Goal: Task Accomplishment & Management: Use online tool/utility

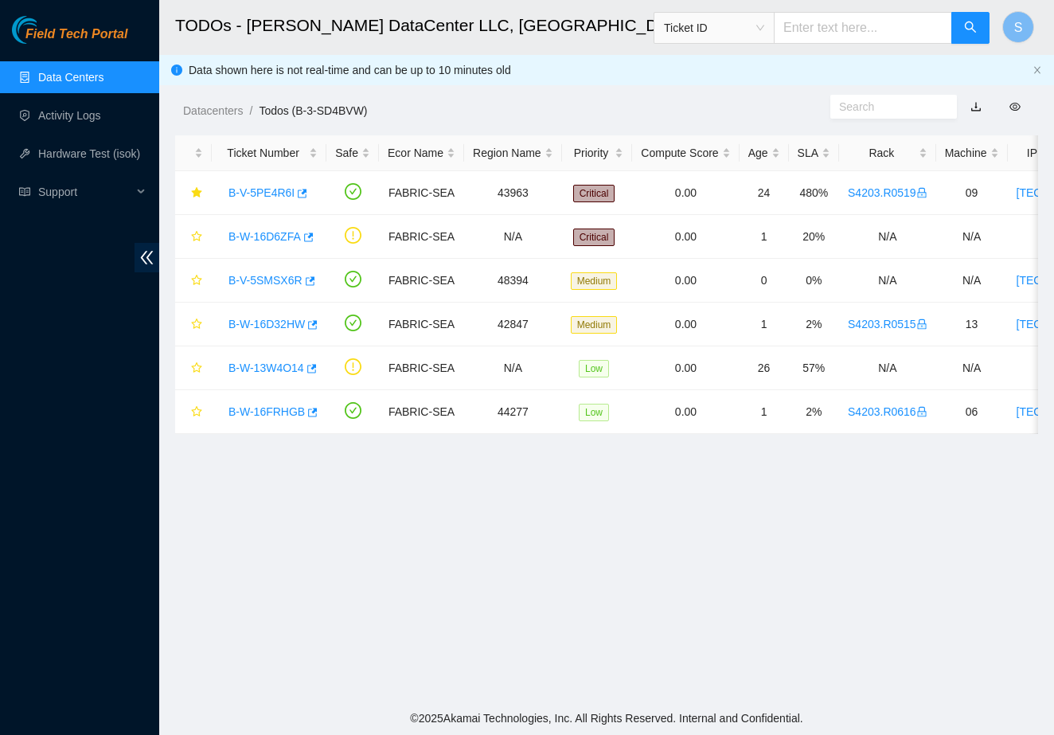
click at [385, 516] on main "TODOs - Sabey DataCenter LLC, Tukwila, WA Ticket ID S Data shown here is not re…" at bounding box center [606, 351] width 895 height 702
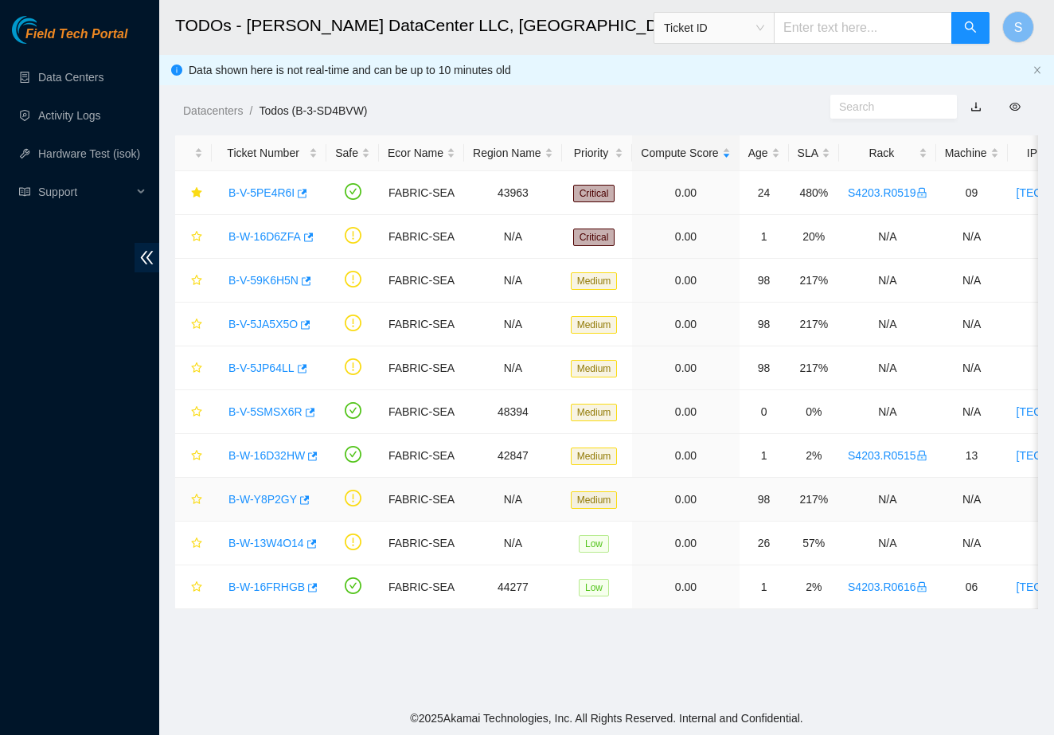
click at [272, 503] on link "B-W-Y8P2GY" at bounding box center [263, 499] width 68 height 13
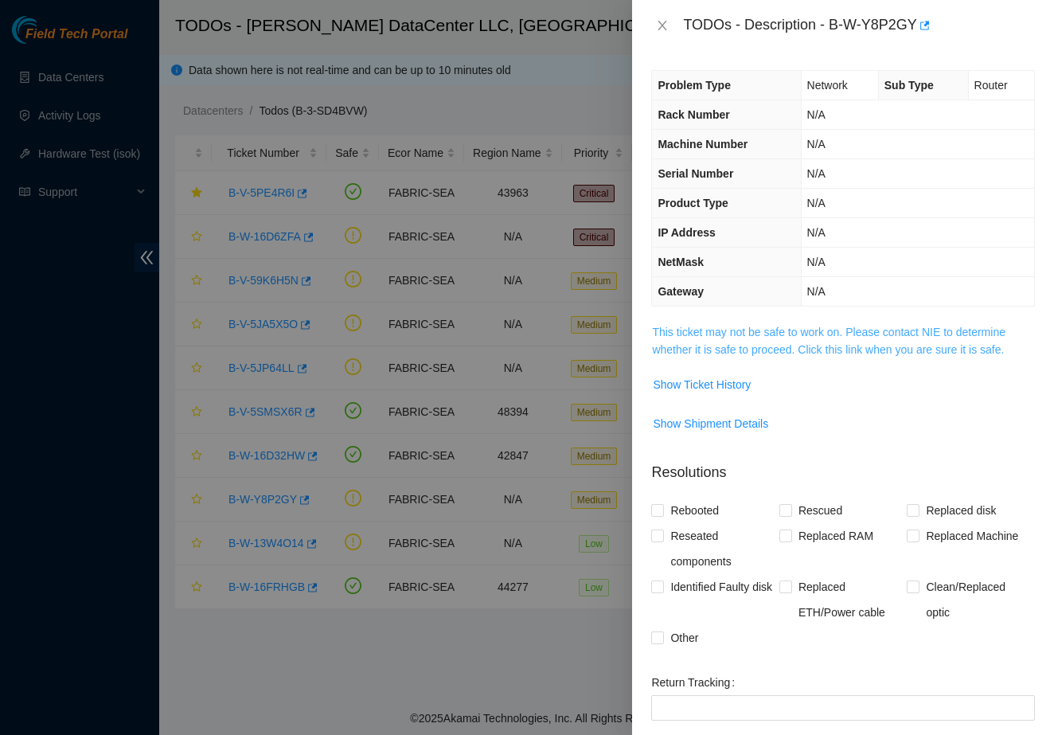
click at [716, 352] on link "This ticket may not be safe to work on. Please contact NIE to determine whether…" at bounding box center [829, 341] width 354 height 30
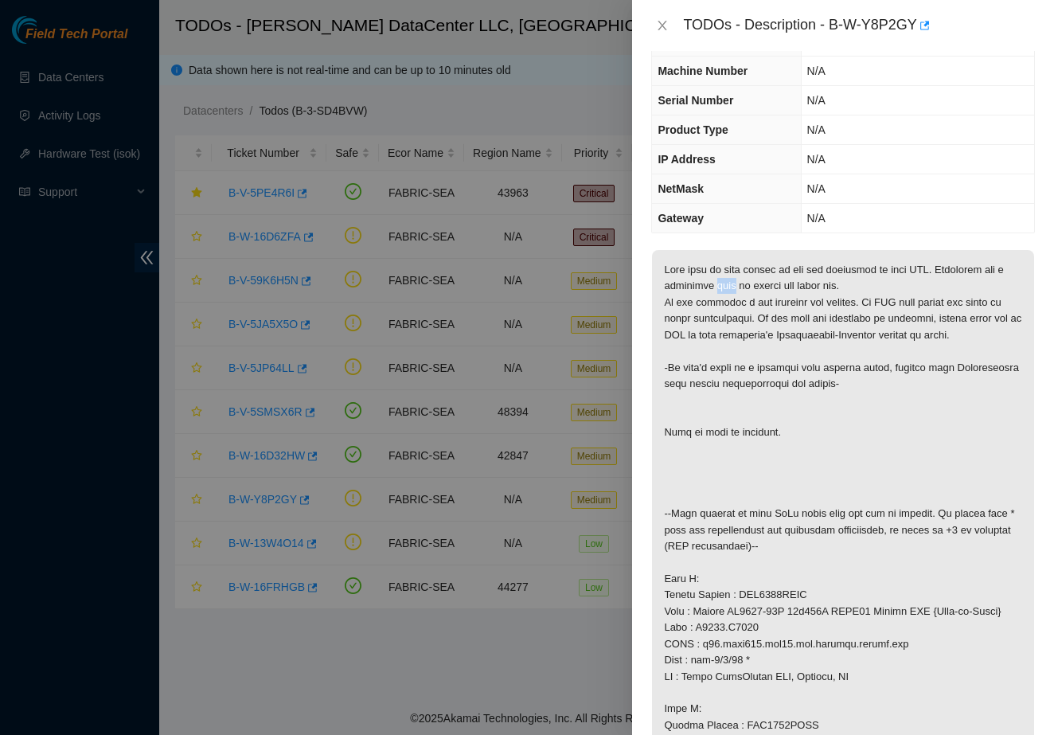
scroll to position [78, 0]
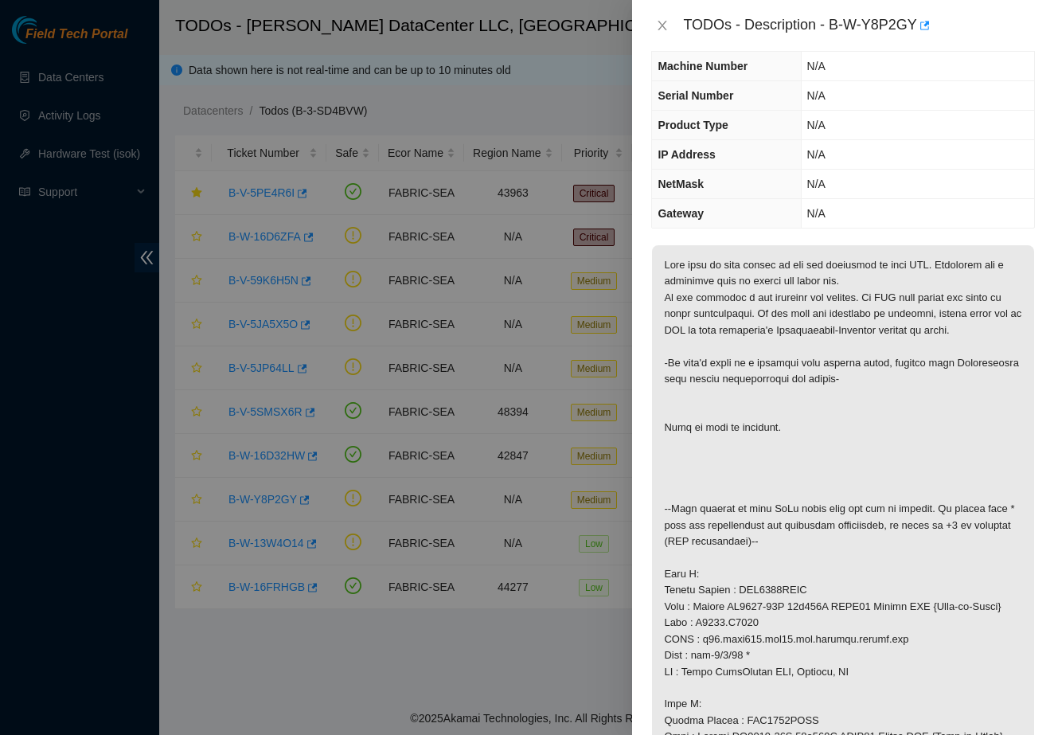
click at [381, 508] on div at bounding box center [527, 367] width 1054 height 735
drag, startPoint x: 832, startPoint y: 23, endPoint x: 921, endPoint y: 36, distance: 89.3
click at [921, 36] on div "TODOs - Description - B-W-Y8P2GY" at bounding box center [859, 25] width 352 height 25
copy div "B-W-Y8P2GY"
click at [497, 338] on div at bounding box center [527, 367] width 1054 height 735
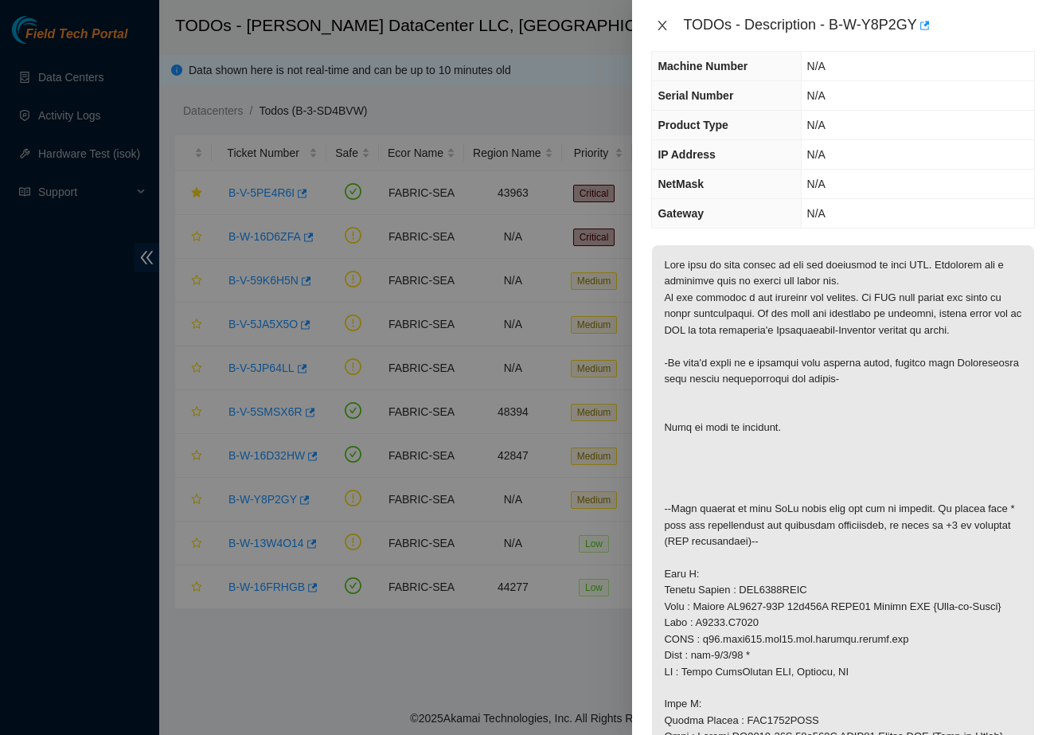
click at [657, 21] on icon "close" at bounding box center [662, 25] width 13 height 13
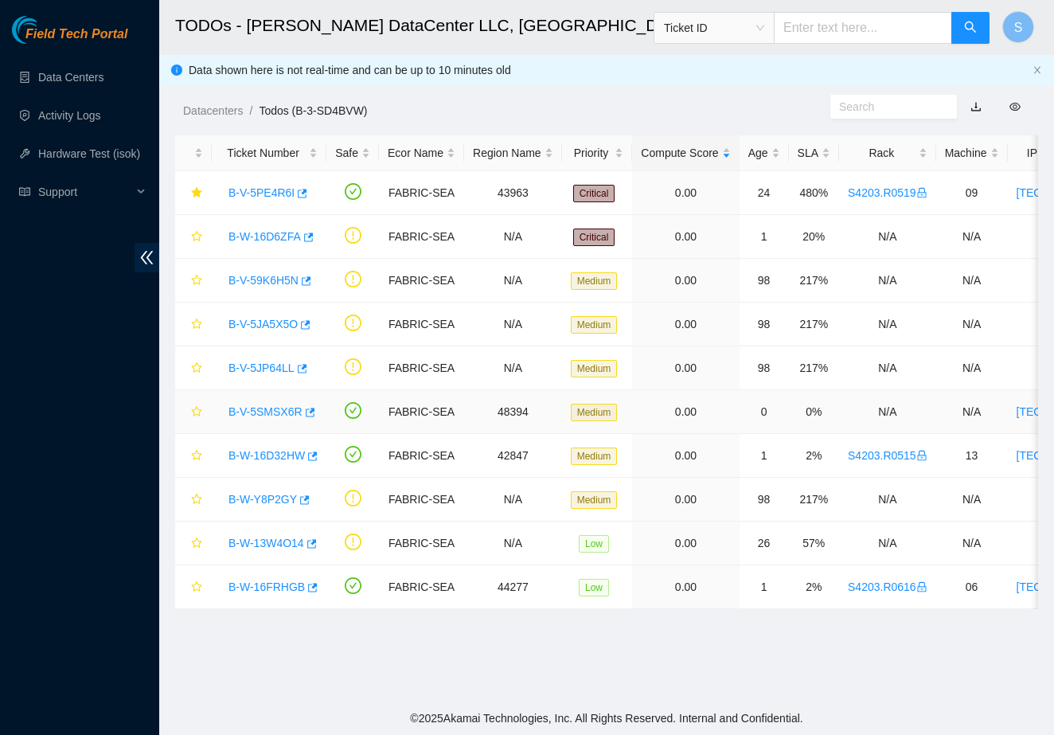
click at [283, 409] on link "B-V-5SMSX6R" at bounding box center [266, 411] width 74 height 13
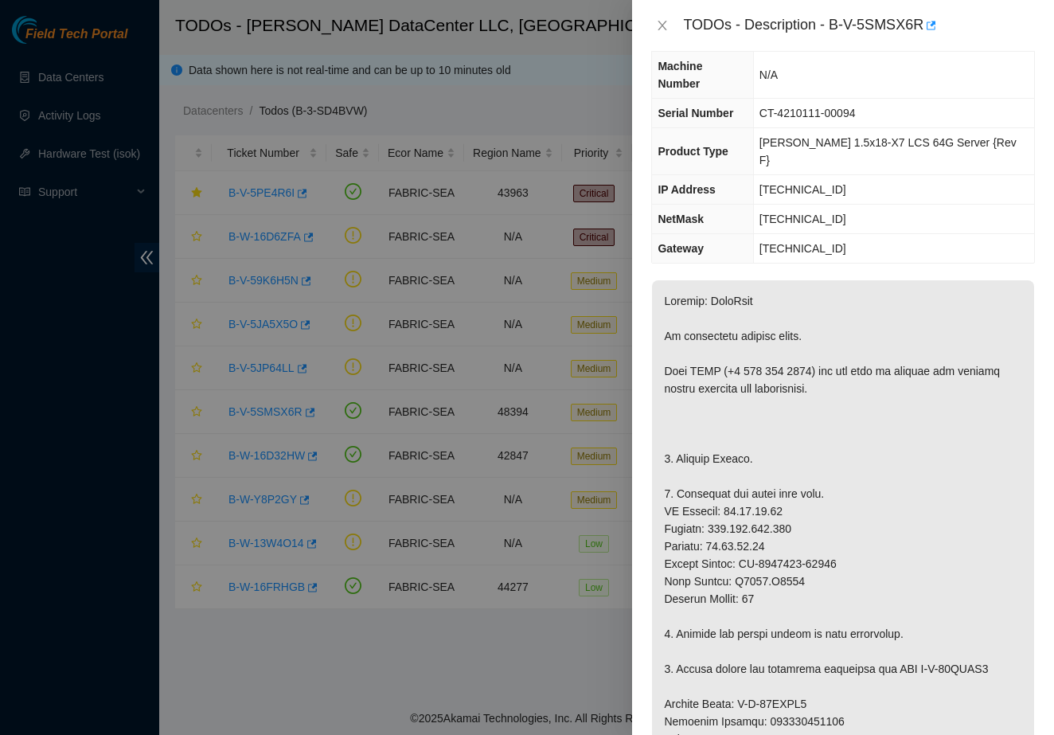
click at [388, 666] on div at bounding box center [527, 367] width 1054 height 735
click at [660, 37] on div "TODOs - Description - B-V-5SMSX6R" at bounding box center [843, 25] width 384 height 25
click at [672, 22] on button "Close" at bounding box center [662, 25] width 22 height 15
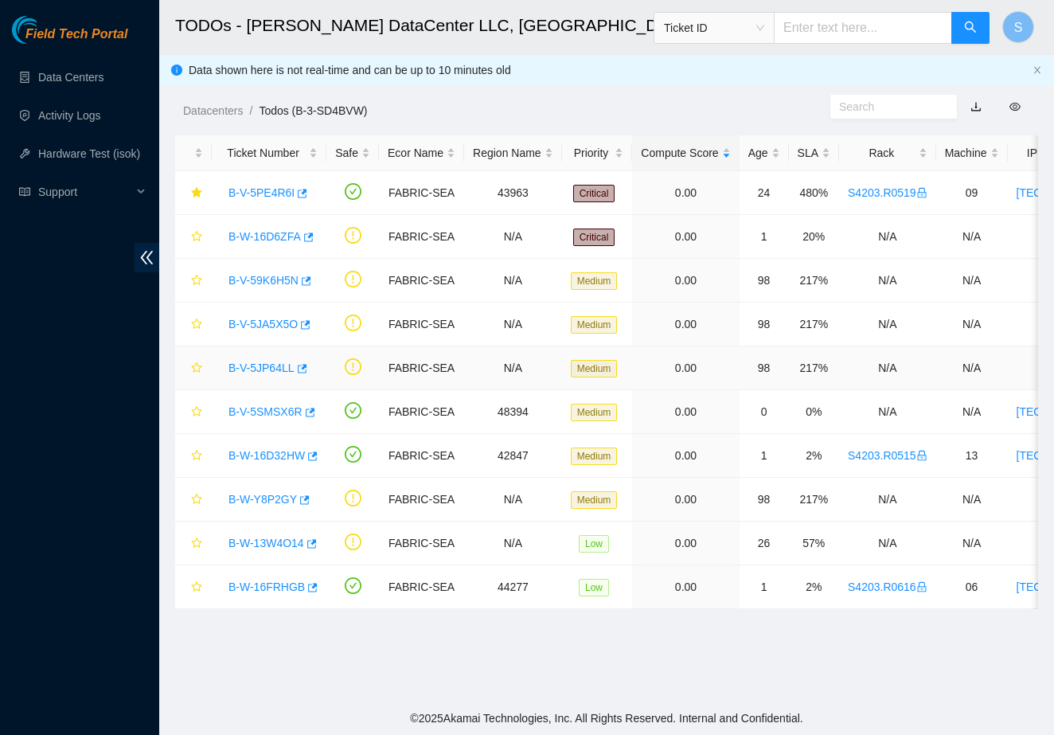
click at [271, 367] on link "B-V-5JP64LL" at bounding box center [262, 368] width 66 height 13
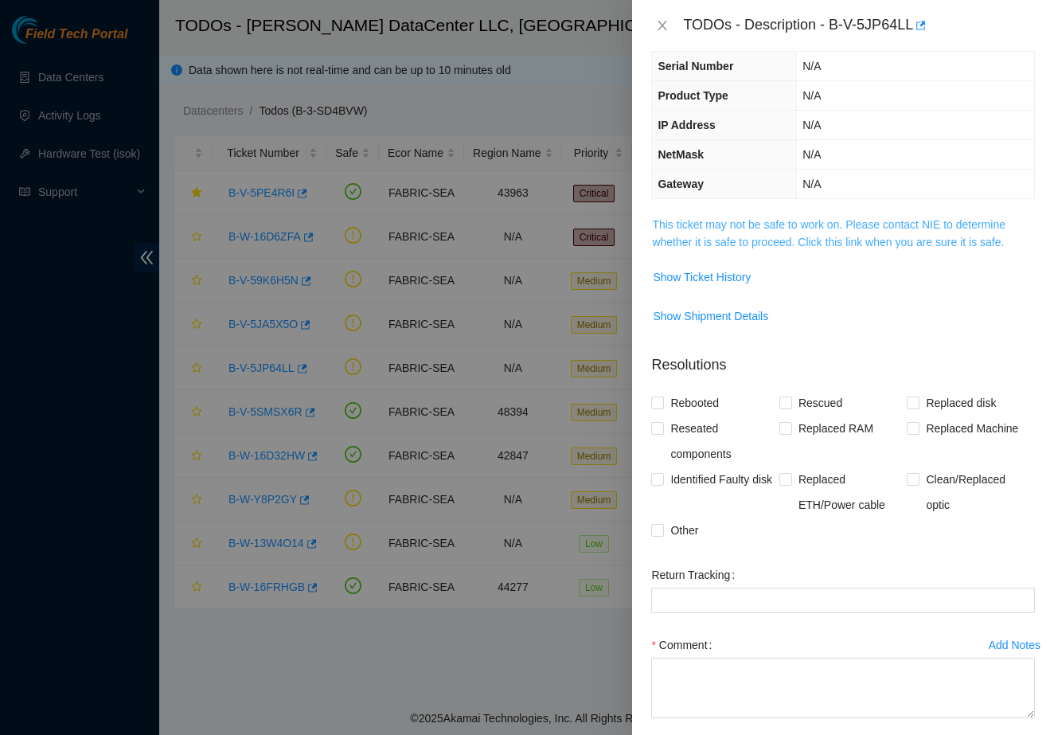
click at [735, 218] on link "This ticket may not be safe to work on. Please contact NIE to determine whether…" at bounding box center [829, 233] width 354 height 30
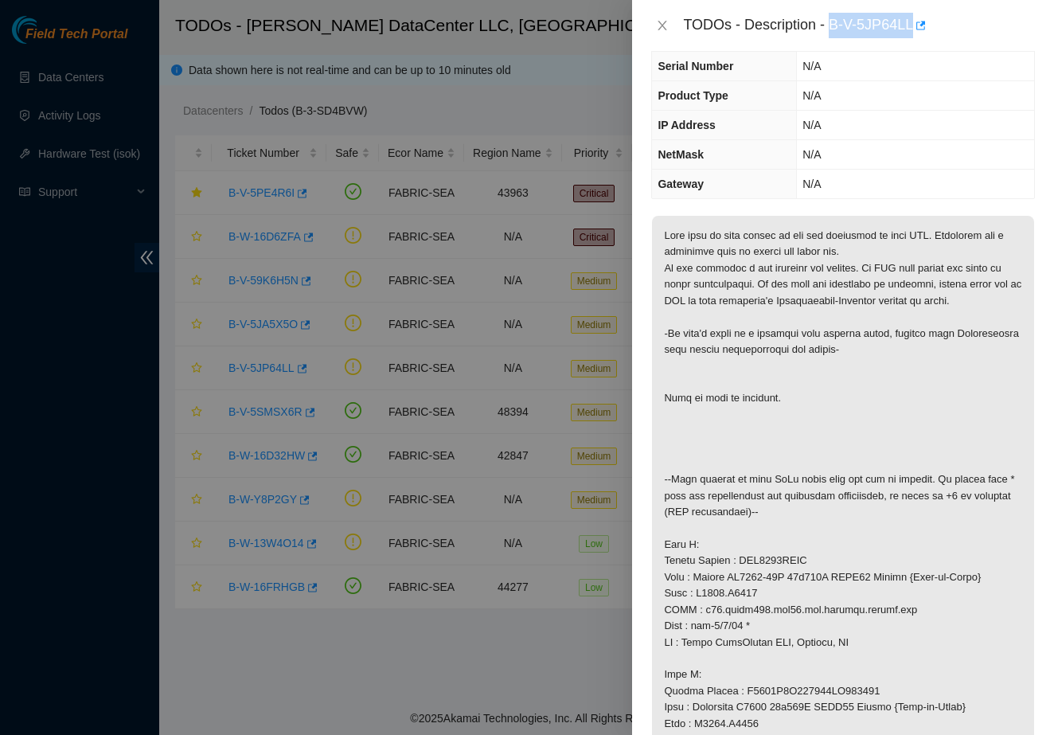
drag, startPoint x: 832, startPoint y: 20, endPoint x: 925, endPoint y: 47, distance: 97.0
click at [925, 47] on div "TODOs - Description - B-V-5JP64LL" at bounding box center [843, 25] width 422 height 51
copy div "B-V-5JP64LL"
